Goal: Find specific page/section: Find specific page/section

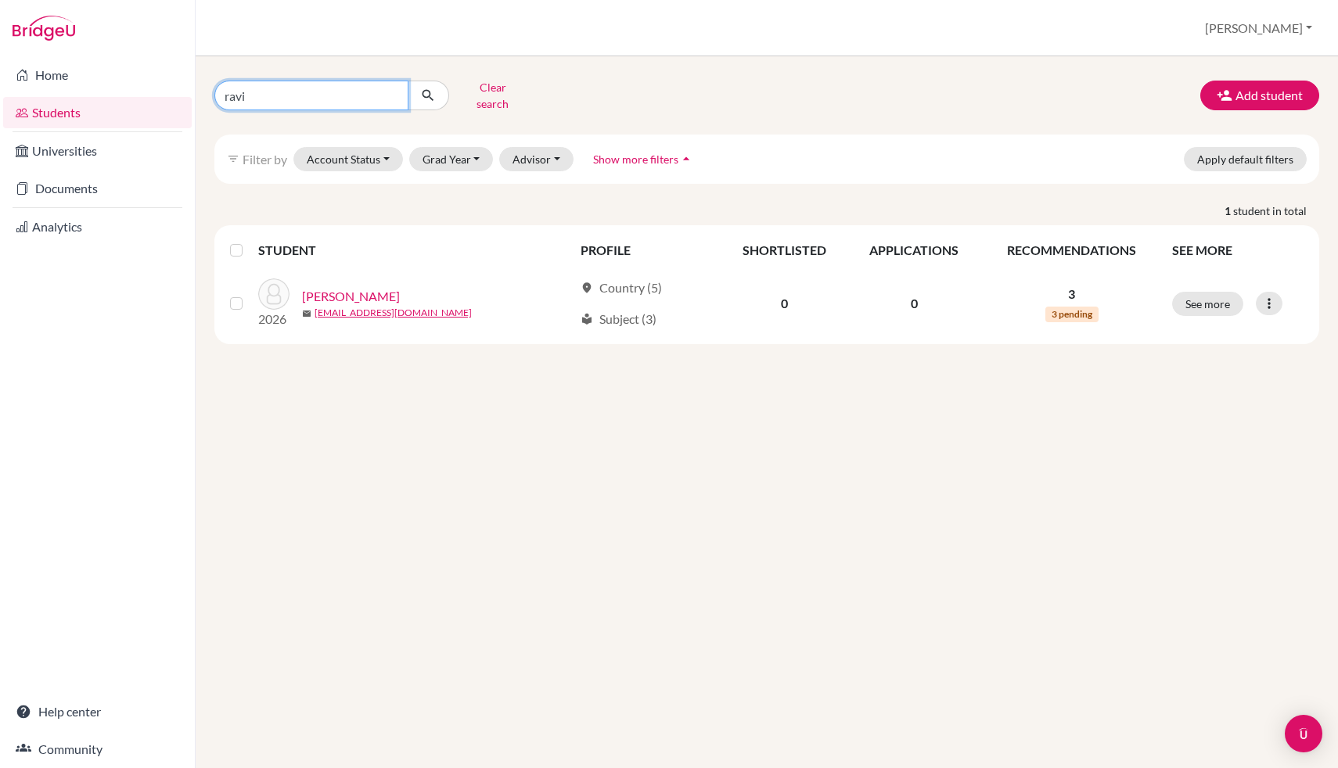
click at [358, 87] on input "ravi" at bounding box center [311, 96] width 194 height 30
type input "[PERSON_NAME]"
click button "submit" at bounding box center [428, 96] width 41 height 30
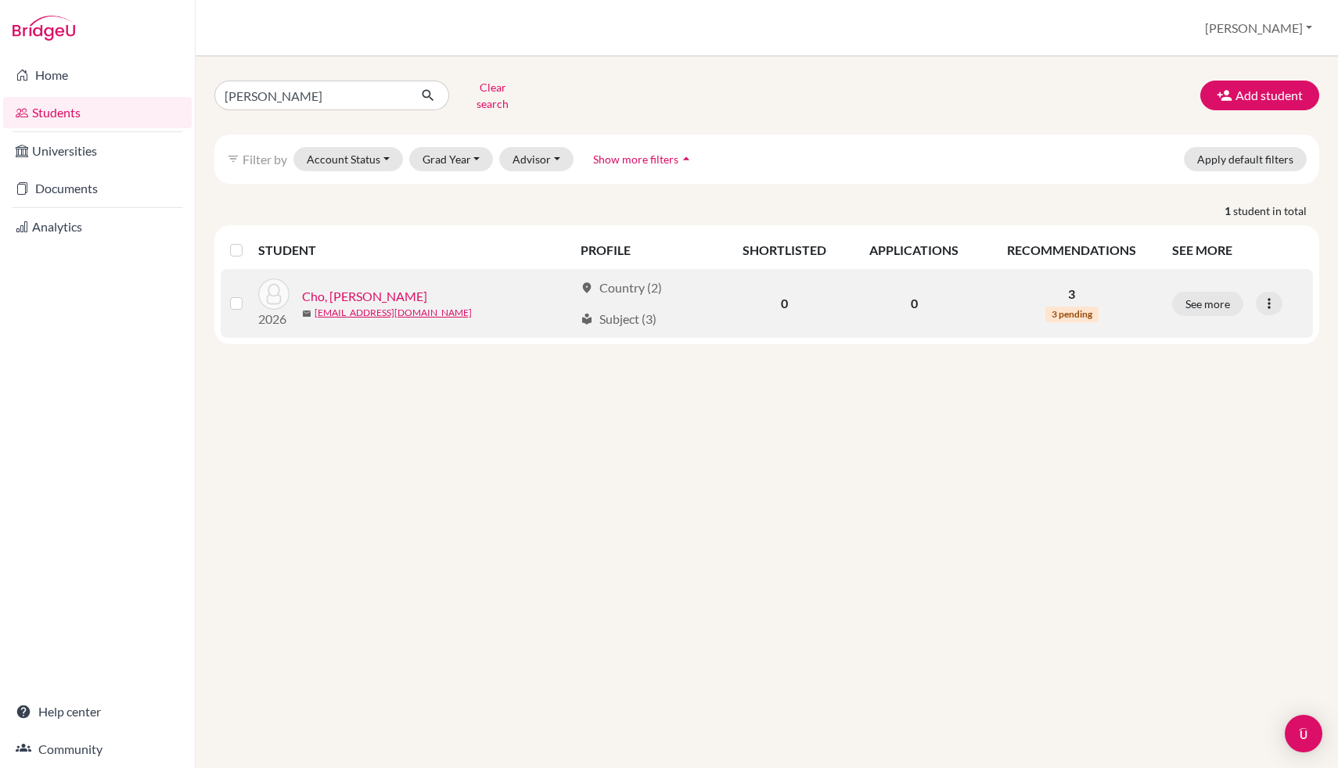
click at [370, 294] on link "Cho, [PERSON_NAME]" at bounding box center [364, 296] width 125 height 19
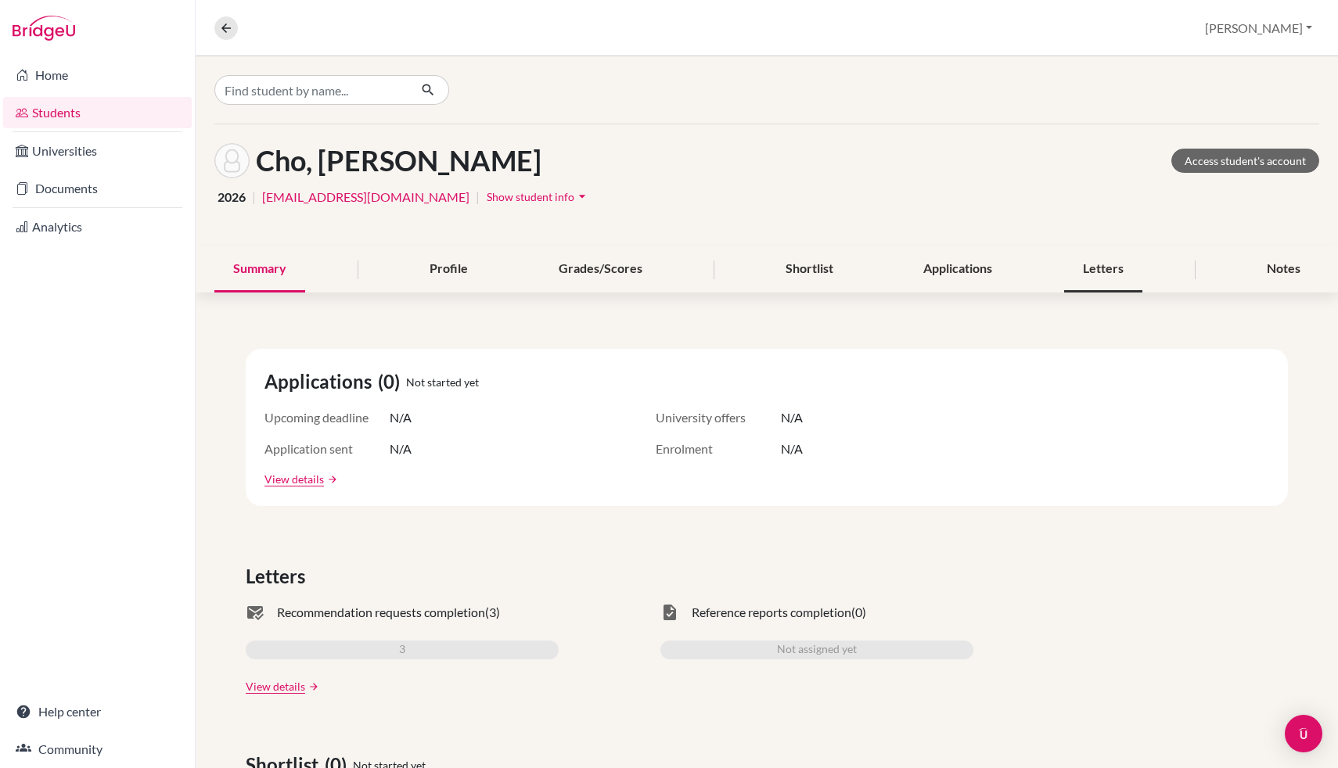
click at [1125, 274] on div "Letters" at bounding box center [1103, 269] width 78 height 46
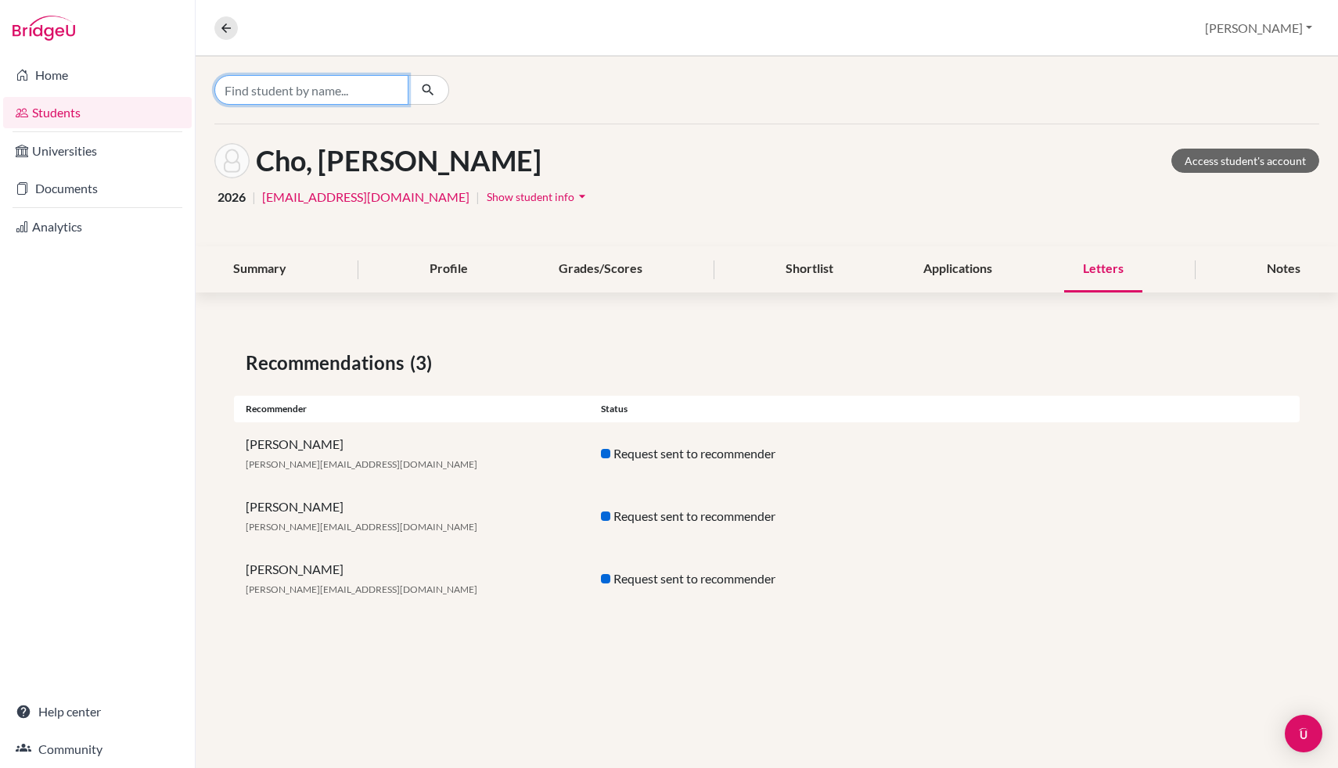
click at [306, 84] on input "Find student by name..." at bounding box center [311, 90] width 194 height 30
type input "rongtian cai"
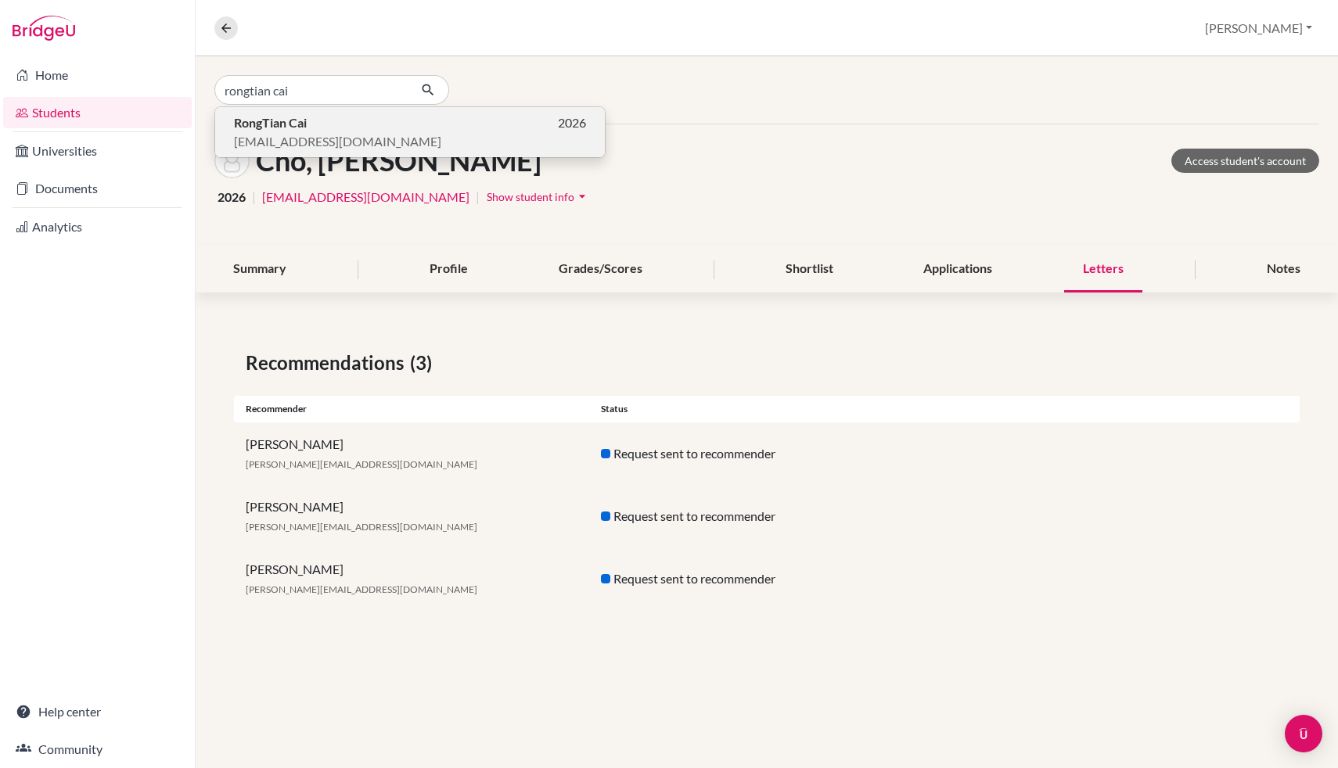
click at [317, 145] on span "[EMAIL_ADDRESS][DOMAIN_NAME]" at bounding box center [337, 141] width 207 height 19
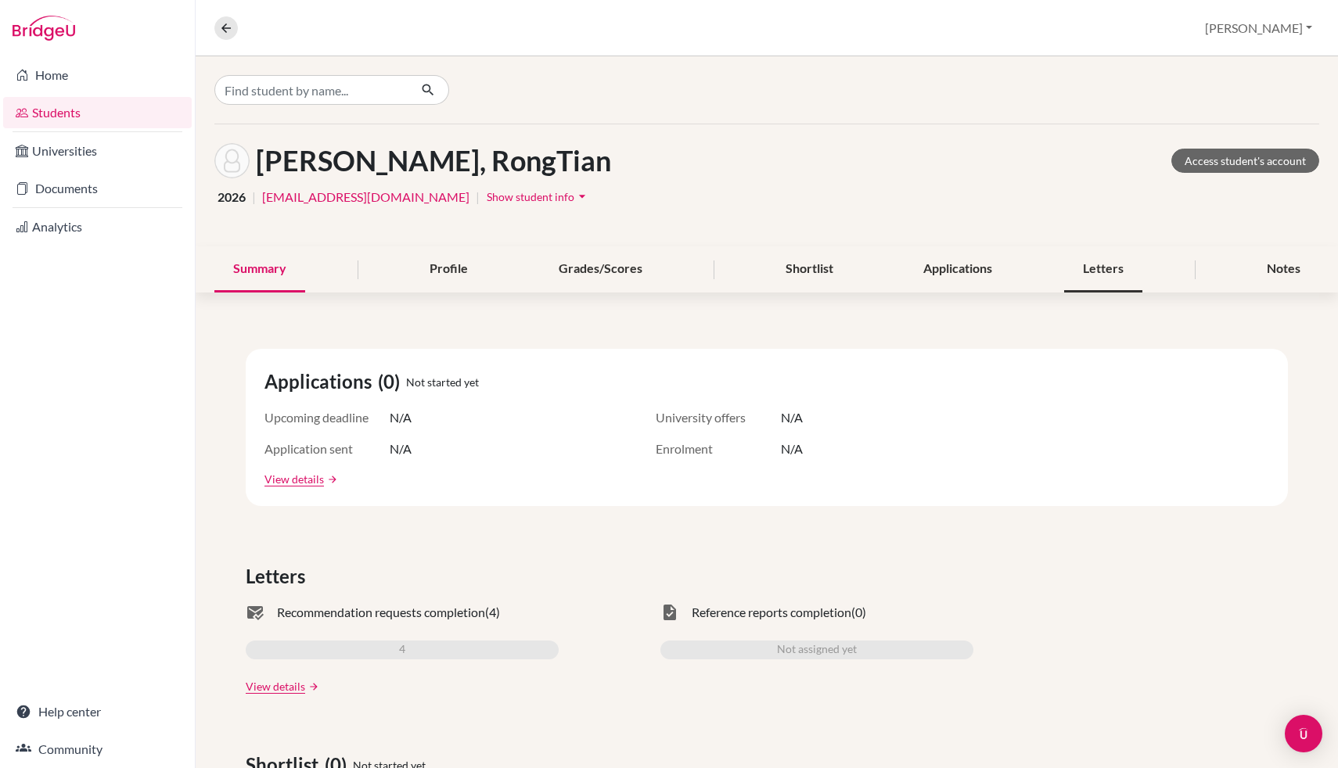
click at [1109, 281] on div "Letters" at bounding box center [1103, 269] width 78 height 46
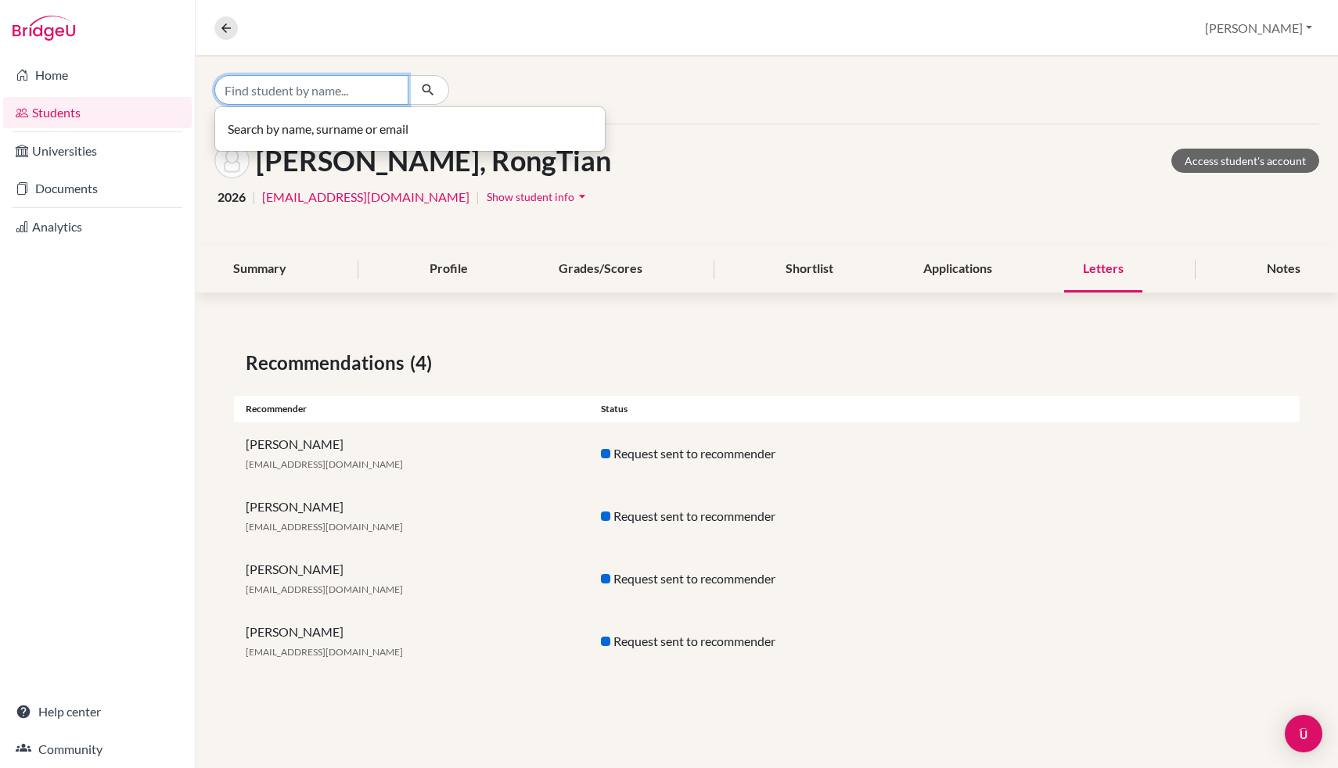
click at [302, 91] on input "Find student by name..." at bounding box center [311, 90] width 194 height 30
type input "[PERSON_NAME]"
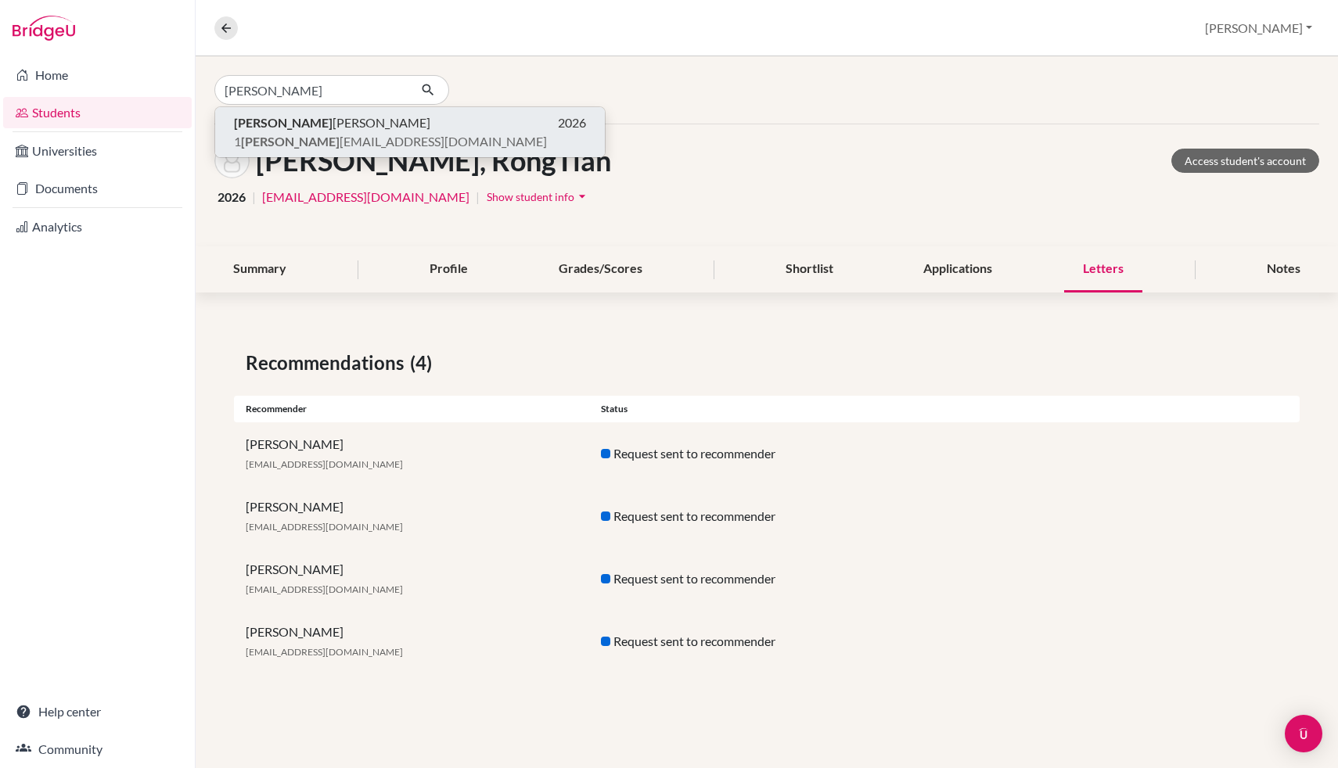
click at [386, 123] on p "[PERSON_NAME] 2026" at bounding box center [410, 122] width 352 height 19
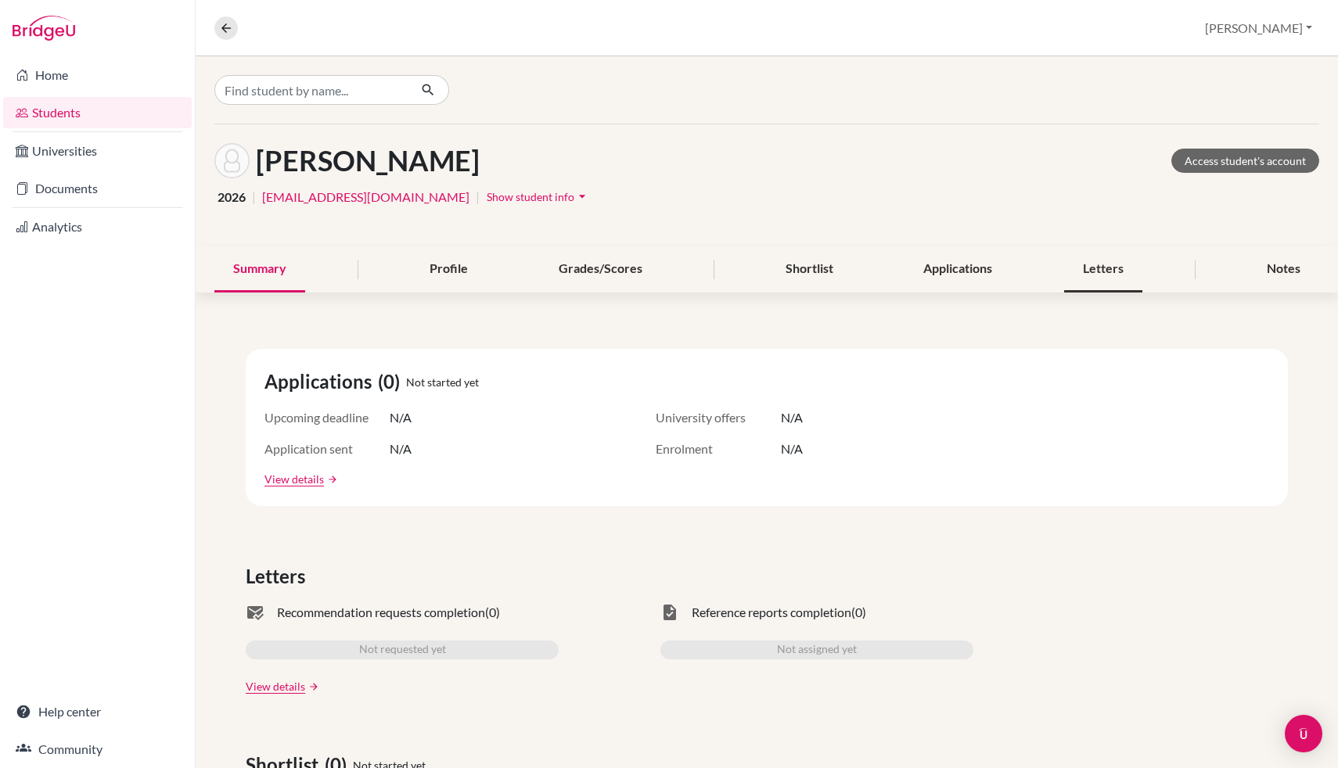
click at [1123, 275] on div "Letters" at bounding box center [1103, 269] width 78 height 46
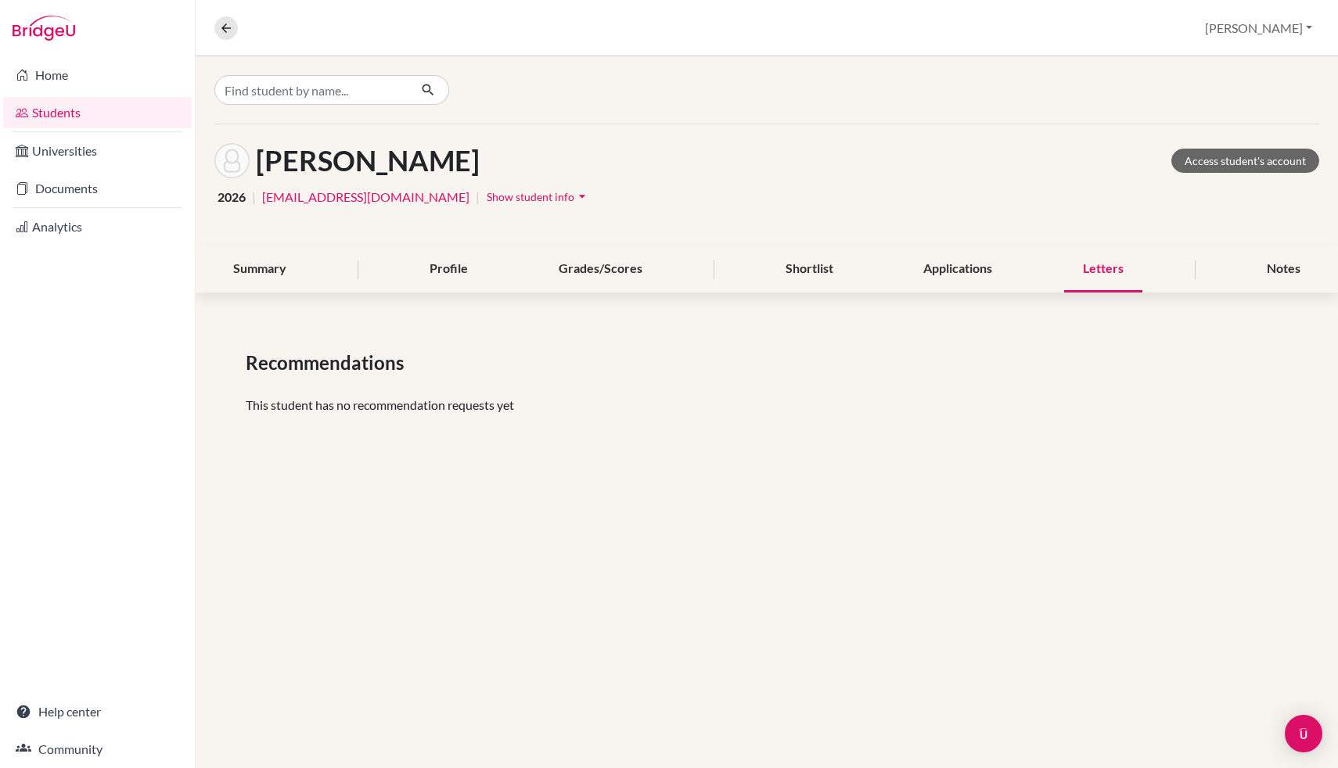
click at [1123, 275] on div "Letters" at bounding box center [1103, 269] width 78 height 46
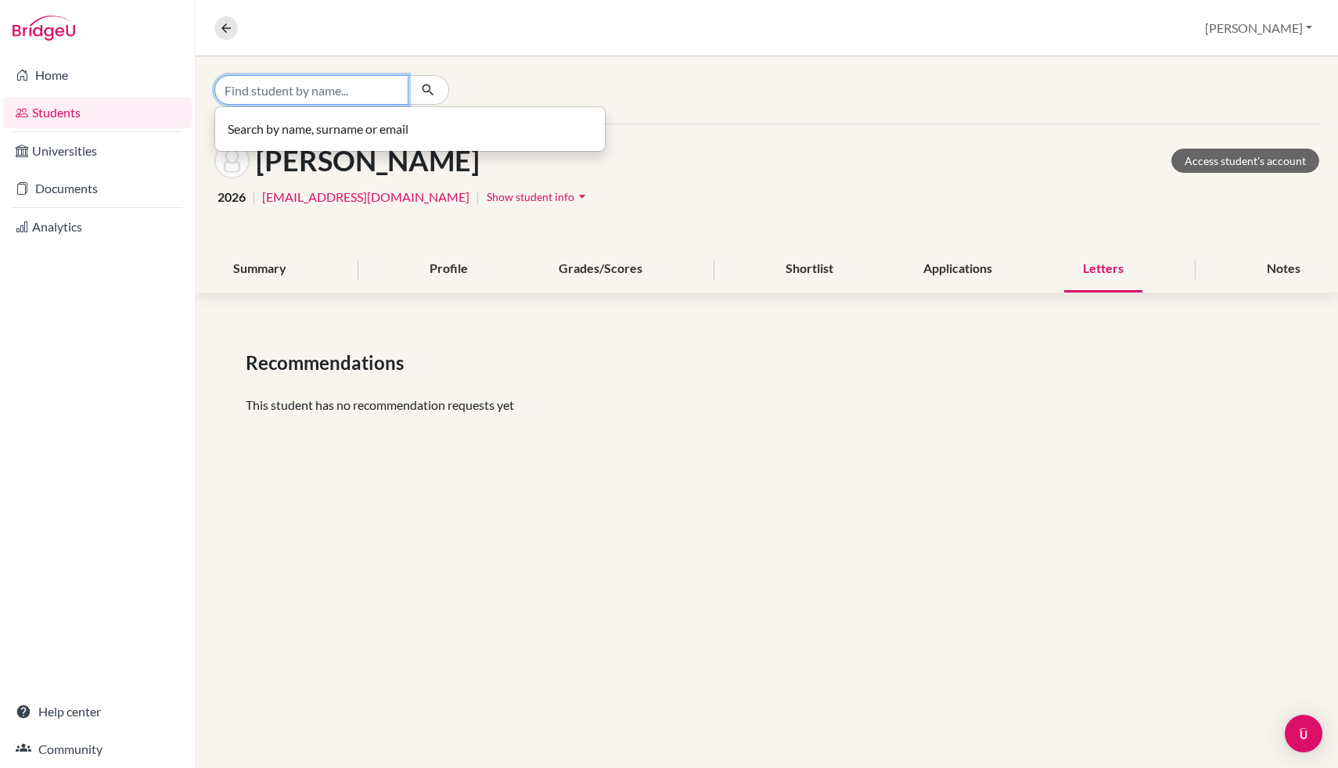
click at [291, 85] on input "Find student by name..." at bounding box center [311, 90] width 194 height 30
type input "rayan"
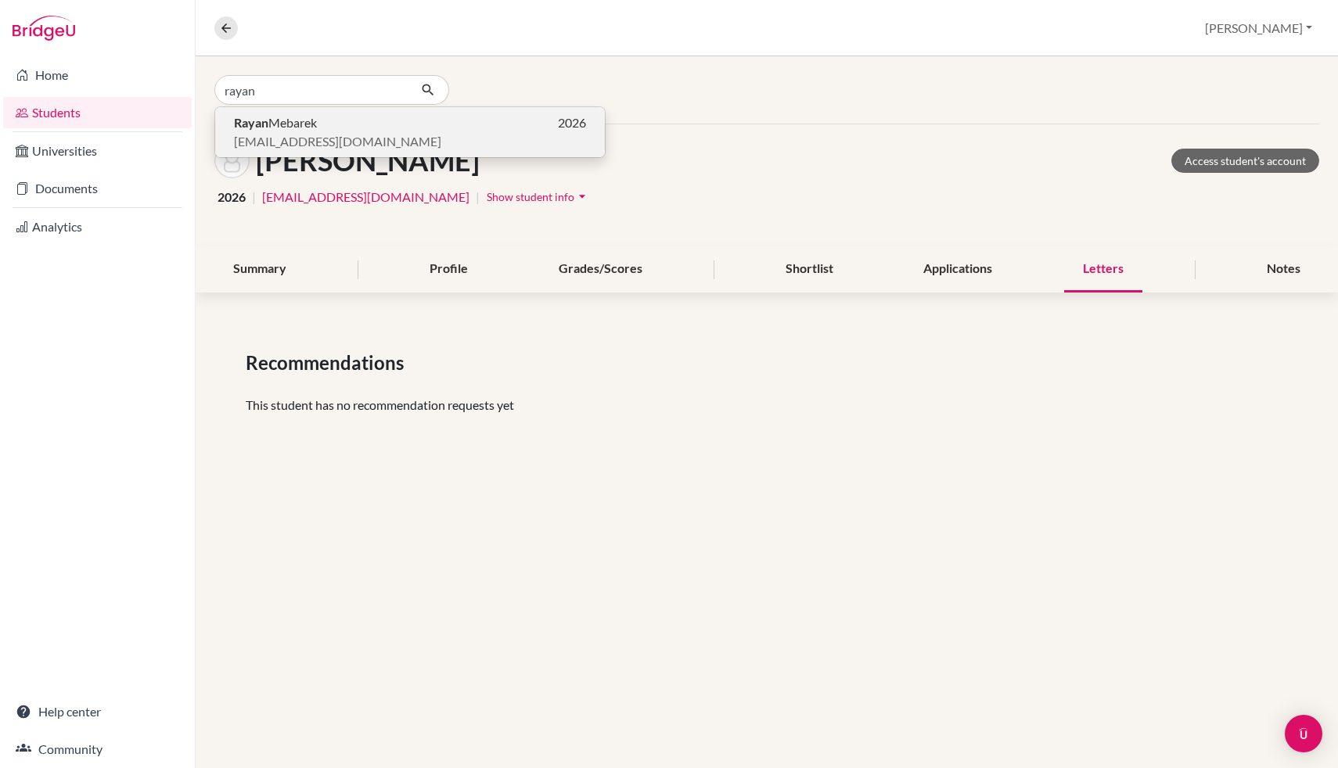
click at [299, 129] on span "Rayan Mebarek" at bounding box center [275, 122] width 83 height 19
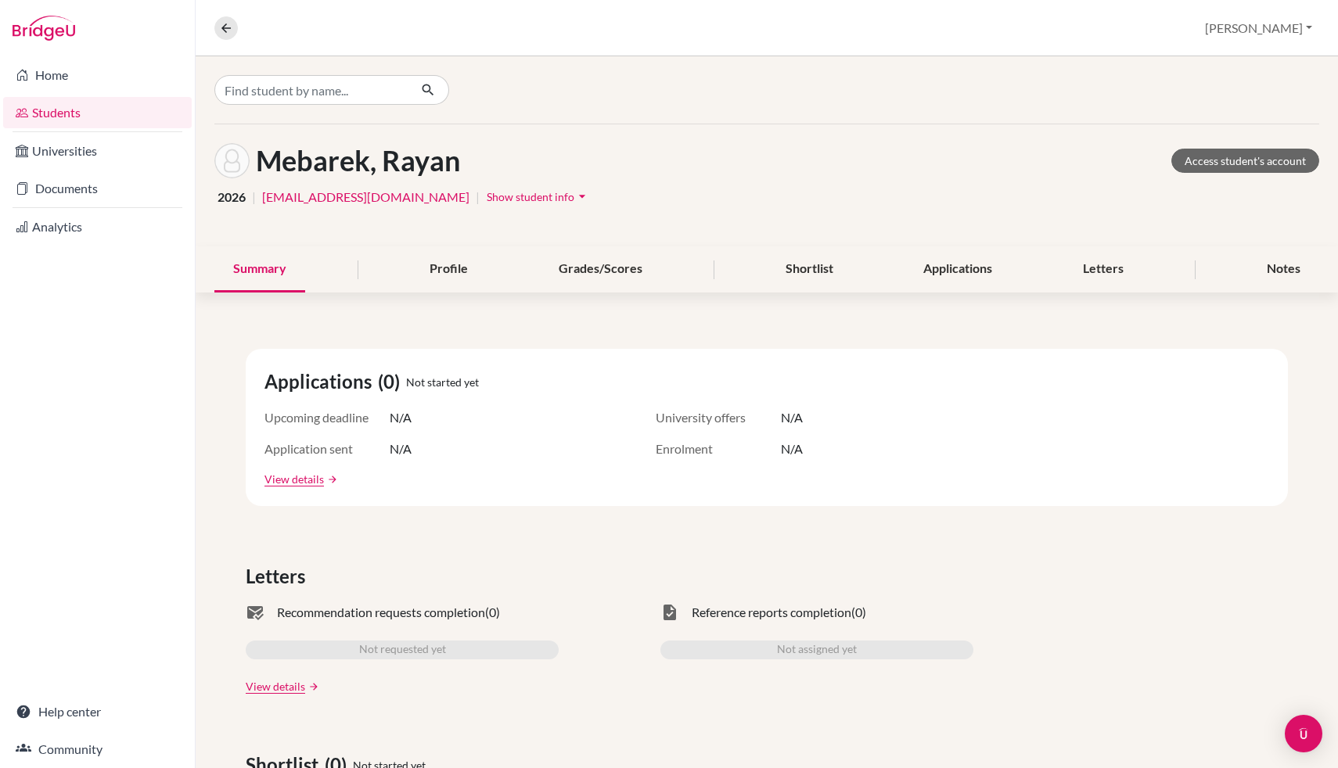
scroll to position [127, 0]
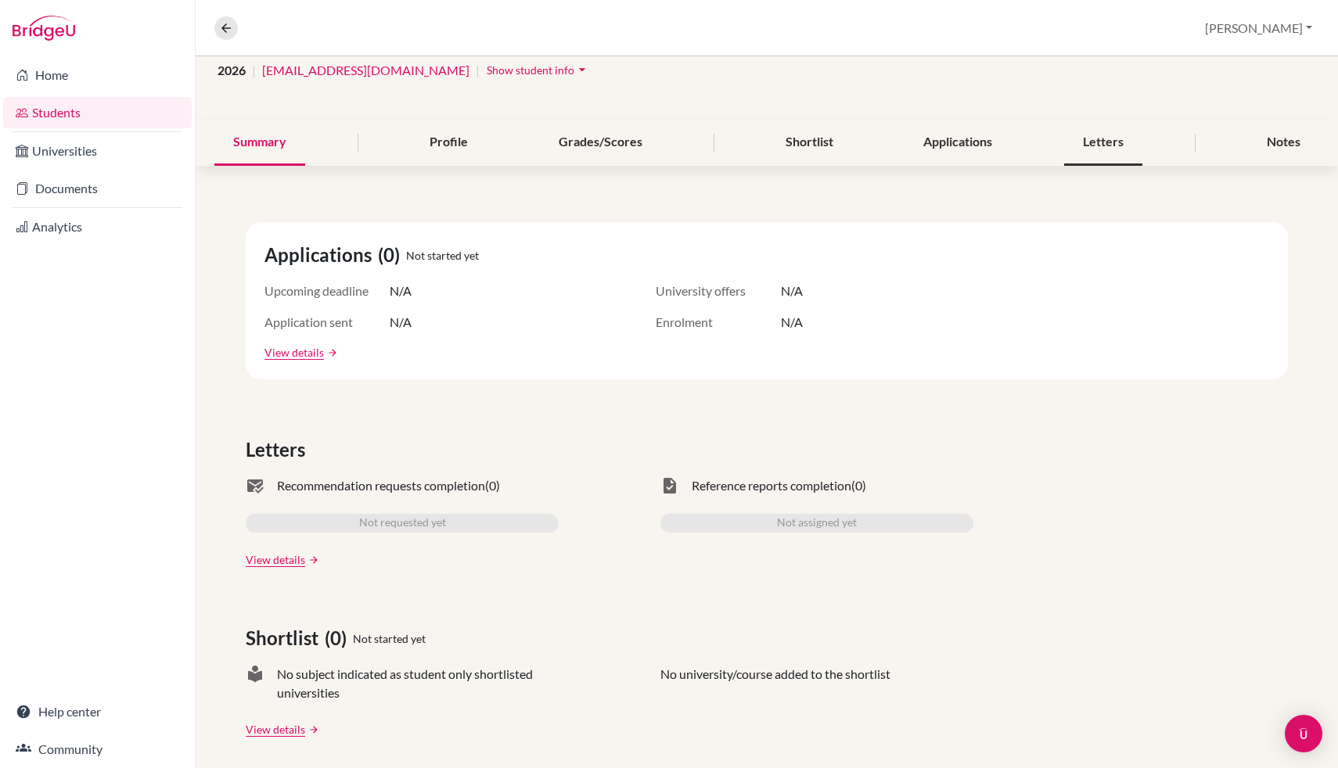
click at [1096, 124] on div "Letters" at bounding box center [1103, 143] width 78 height 46
